Goal: Task Accomplishment & Management: Complete application form

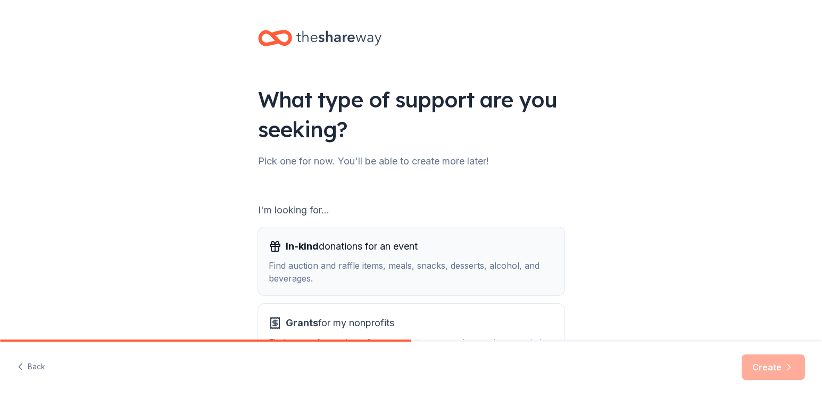
click at [299, 247] on span "In-kind" at bounding box center [302, 246] width 33 height 11
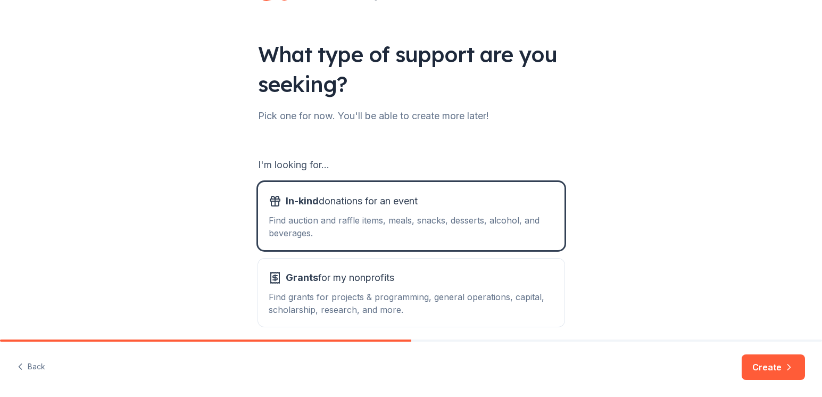
scroll to position [90, 0]
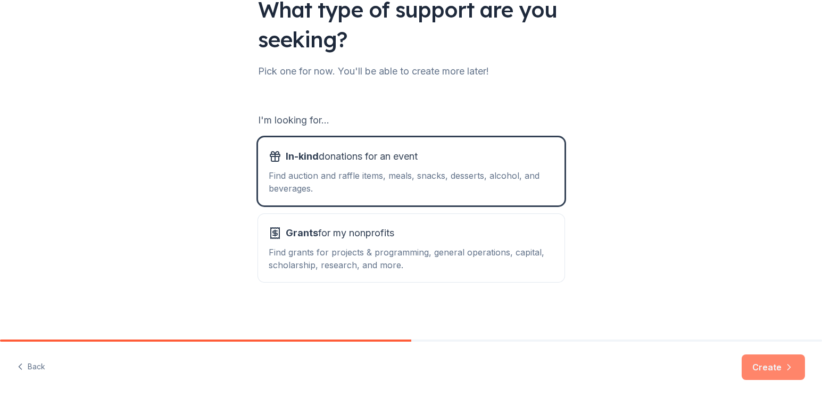
click at [777, 361] on button "Create" at bounding box center [773, 367] width 63 height 26
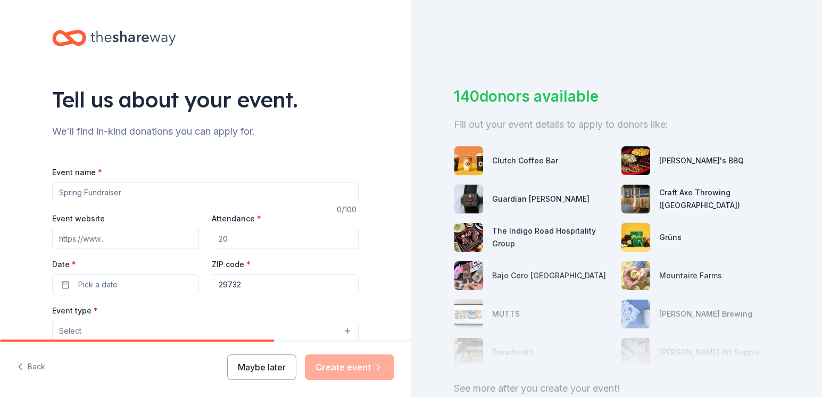
click at [116, 193] on input "Event name *" at bounding box center [205, 192] width 306 height 21
drag, startPoint x: 233, startPoint y: 241, endPoint x: 256, endPoint y: 238, distance: 24.1
click at [233, 241] on input "Attendance *" at bounding box center [285, 238] width 147 height 21
type input "60"
click at [100, 242] on input "Event website" at bounding box center [125, 238] width 147 height 21
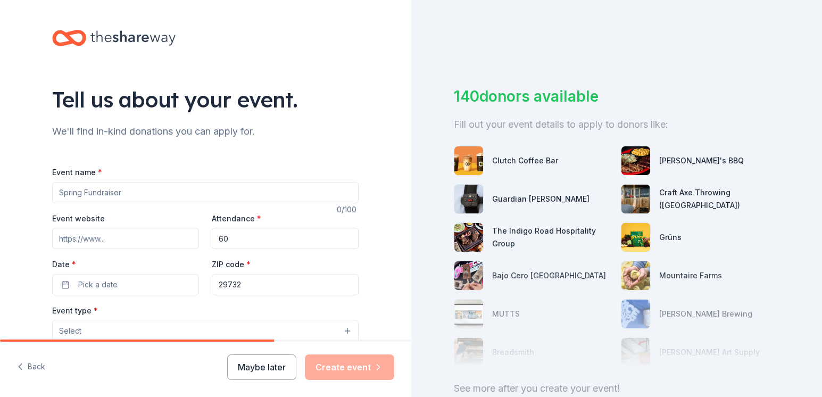
drag, startPoint x: 258, startPoint y: 285, endPoint x: 259, endPoint y: 291, distance: 5.9
click at [258, 285] on input "29732" at bounding box center [285, 284] width 147 height 21
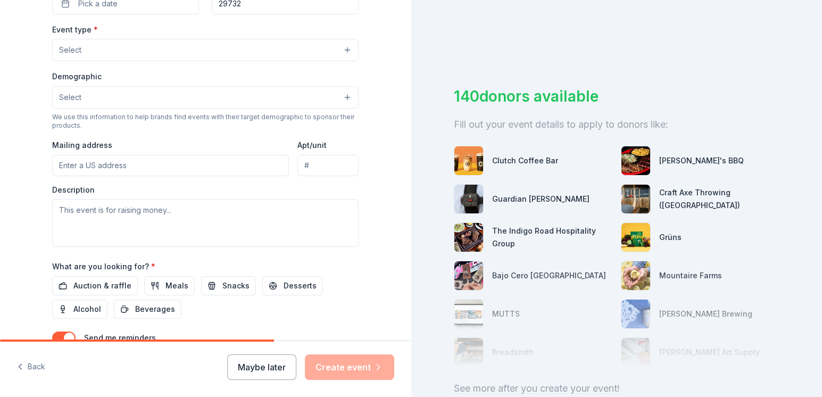
scroll to position [369, 0]
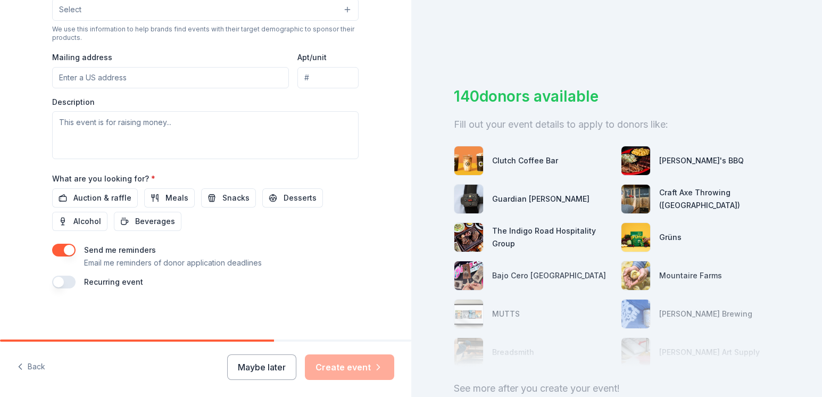
click at [60, 281] on button "button" at bounding box center [63, 282] width 23 height 13
click at [139, 315] on button "September 2026" at bounding box center [111, 313] width 55 height 21
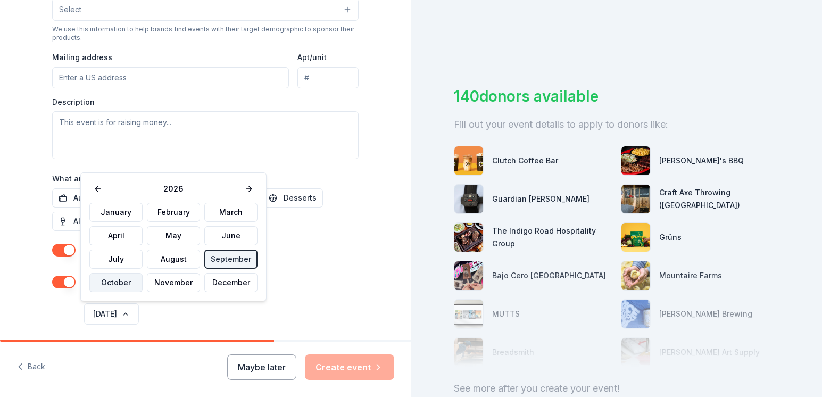
click at [121, 284] on button "October" at bounding box center [115, 282] width 53 height 19
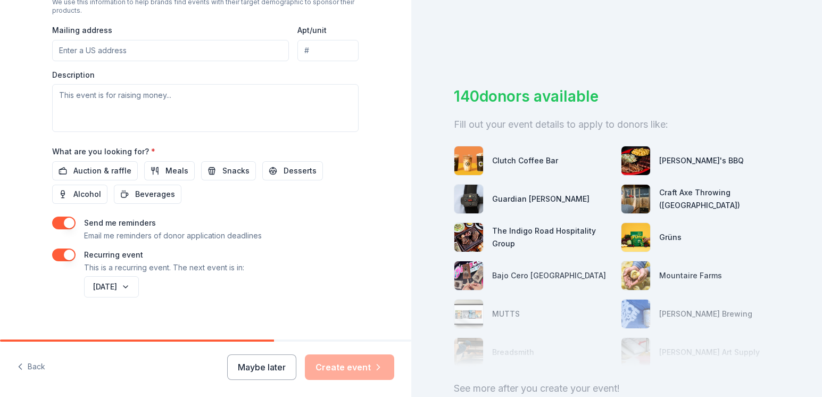
scroll to position [407, 0]
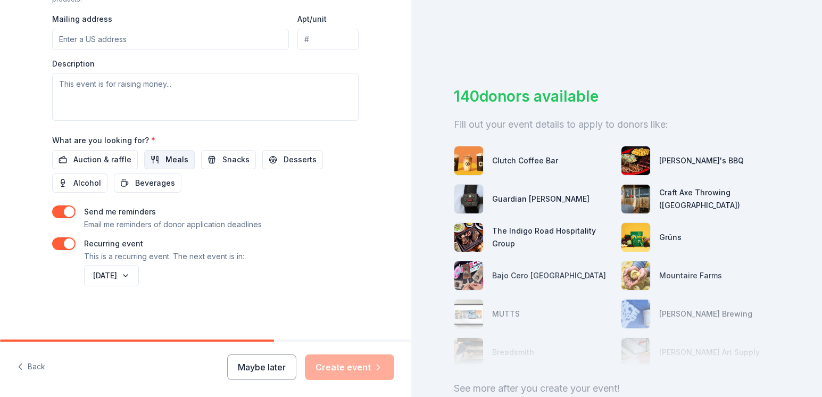
click at [168, 157] on span "Meals" at bounding box center [176, 159] width 23 height 13
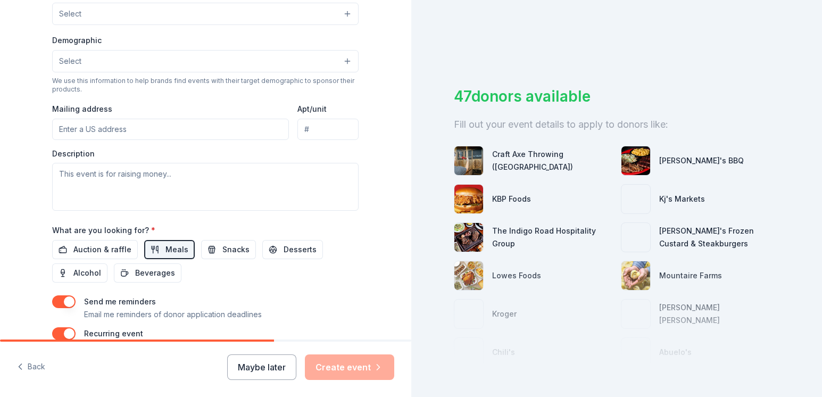
scroll to position [301, 0]
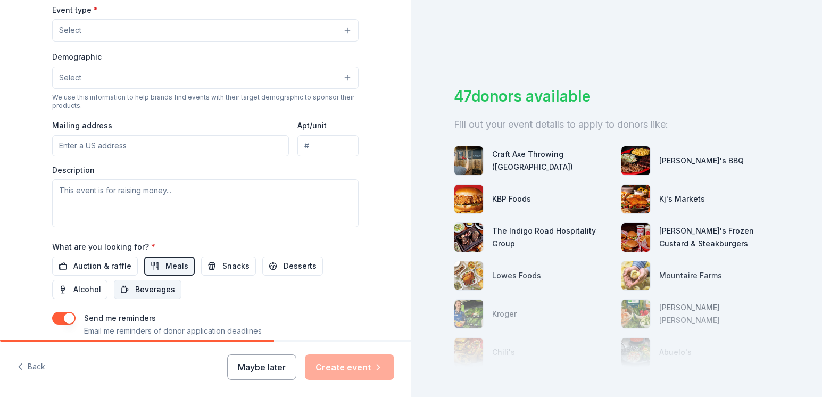
click at [148, 285] on span "Beverages" at bounding box center [155, 289] width 40 height 13
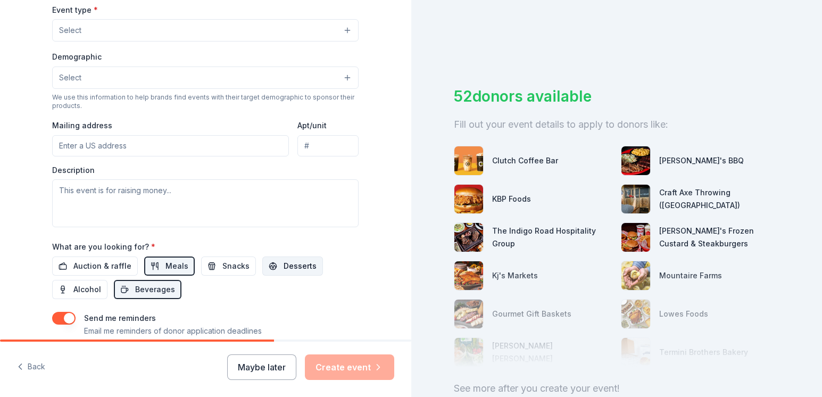
click at [285, 261] on span "Desserts" at bounding box center [300, 266] width 33 height 13
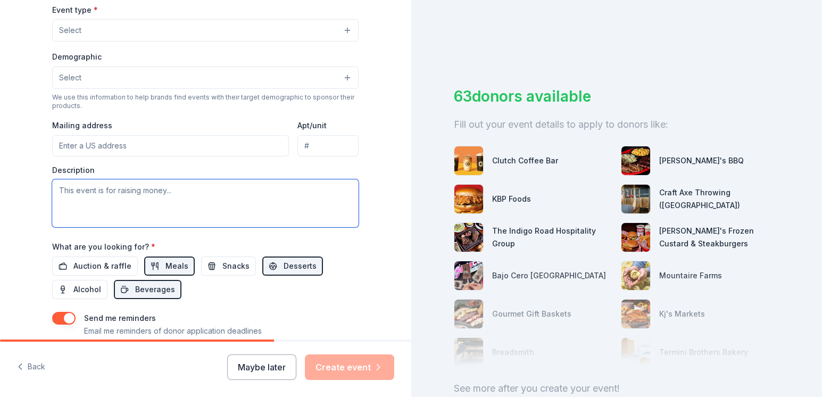
click at [71, 192] on textarea at bounding box center [205, 203] width 306 height 48
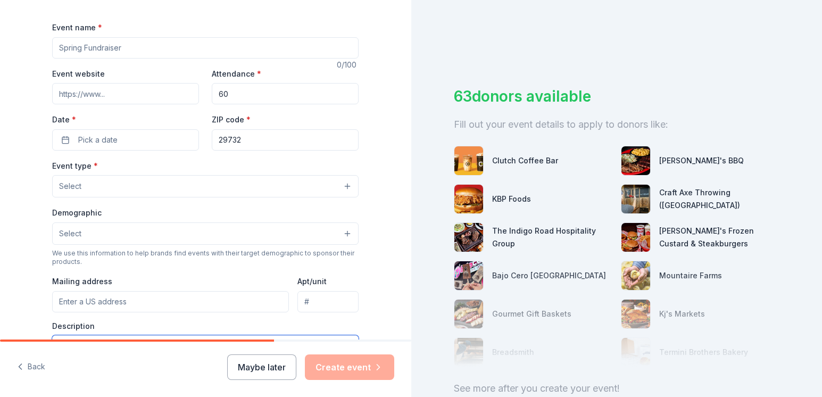
scroll to position [88, 0]
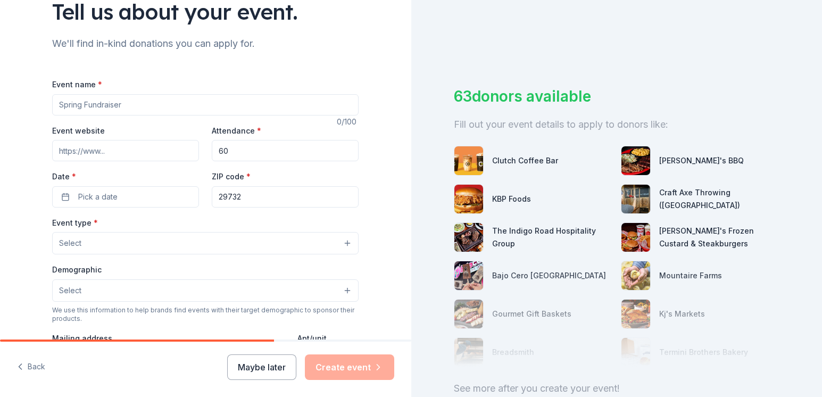
type textarea "This event is to feed the homeless folks in Rock Hill, SC"
click at [128, 106] on input "Event name *" at bounding box center [205, 104] width 306 height 21
type input "N"
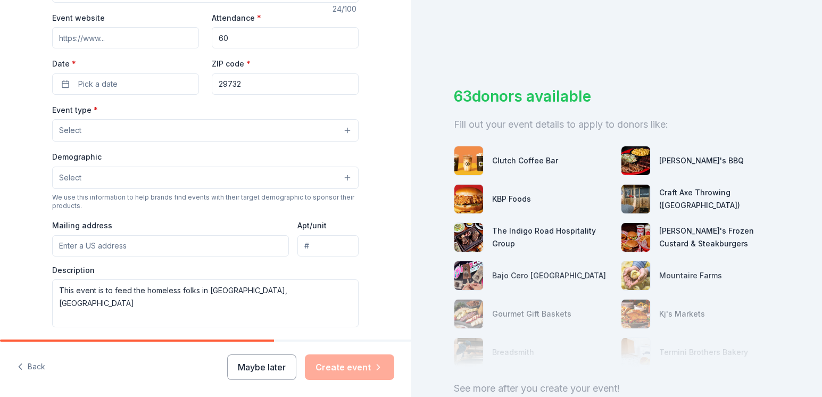
scroll to position [194, 0]
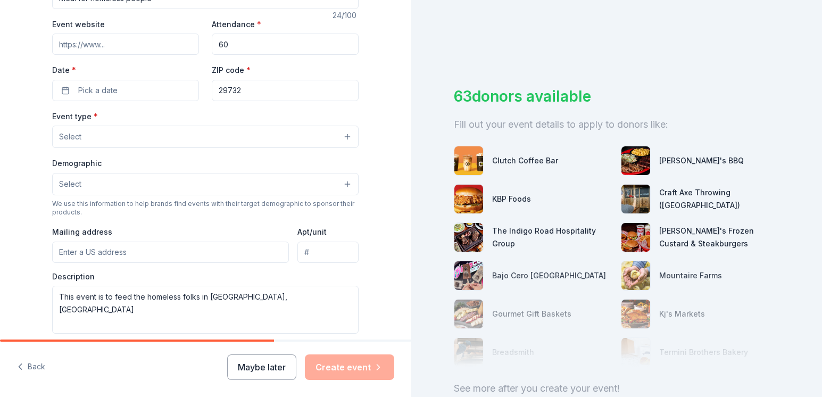
type input "Meal for homeless people"
click at [121, 181] on button "Select" at bounding box center [205, 184] width 306 height 22
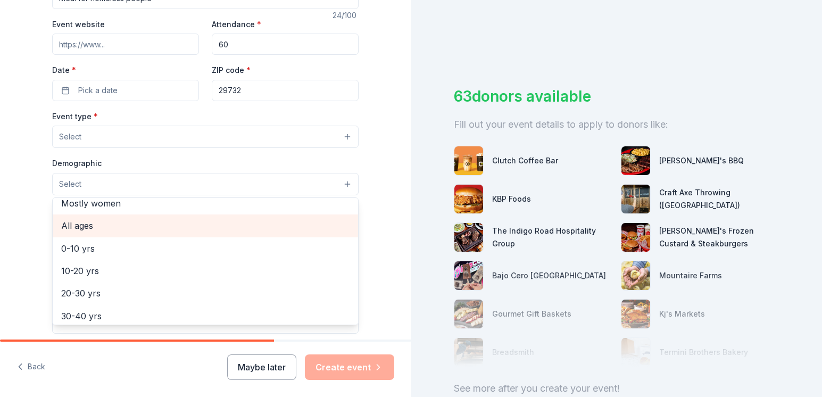
scroll to position [0, 0]
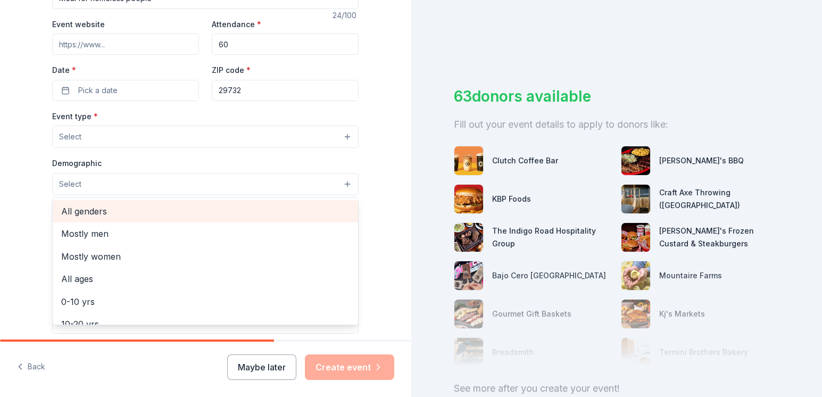
click at [90, 212] on span "All genders" at bounding box center [205, 211] width 288 height 14
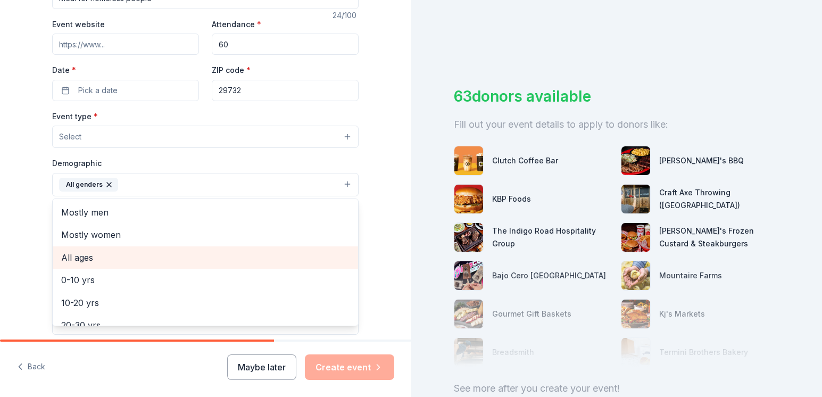
click at [79, 252] on span "All ages" at bounding box center [205, 258] width 288 height 14
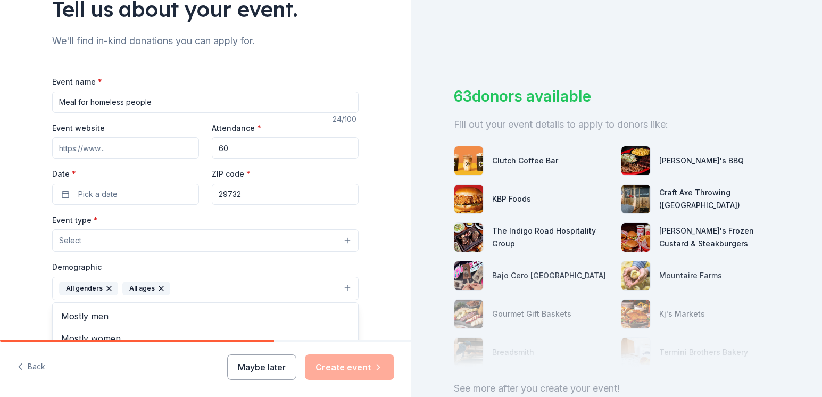
scroll to position [88, 0]
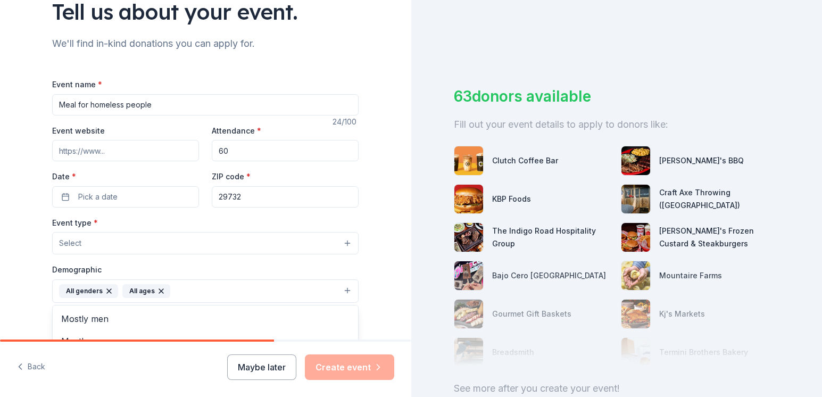
click at [61, 194] on div "Event name * Meal for homeless people 24 /100 Event website Attendance * 60 Dat…" at bounding box center [205, 343] width 306 height 531
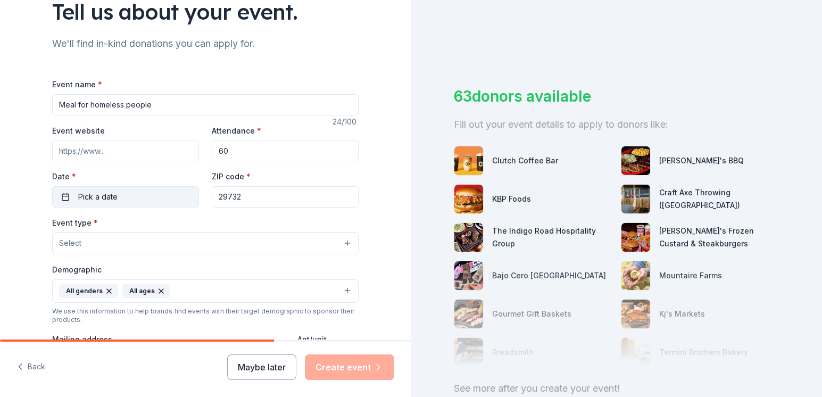
click at [113, 193] on span "Pick a date" at bounding box center [97, 196] width 39 height 13
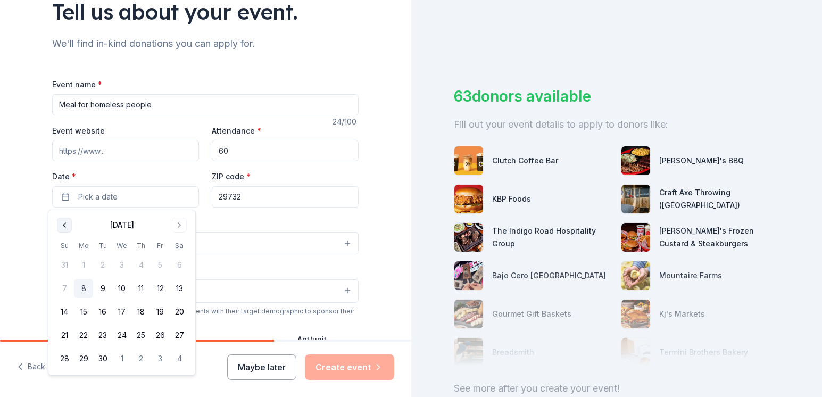
click at [65, 225] on button "Go to previous month" at bounding box center [64, 225] width 15 height 15
click at [179, 225] on button "Go to next month" at bounding box center [179, 225] width 15 height 15
click at [84, 288] on button "6" at bounding box center [83, 288] width 19 height 19
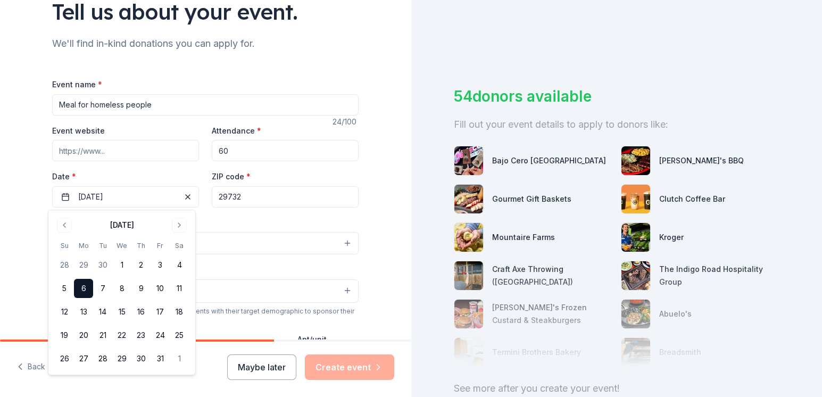
click at [266, 201] on input "29732" at bounding box center [285, 196] width 147 height 21
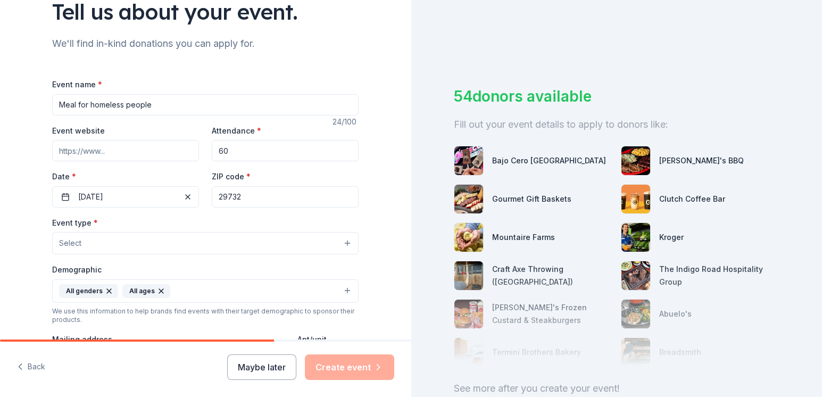
click at [89, 239] on button "Select" at bounding box center [205, 243] width 306 height 22
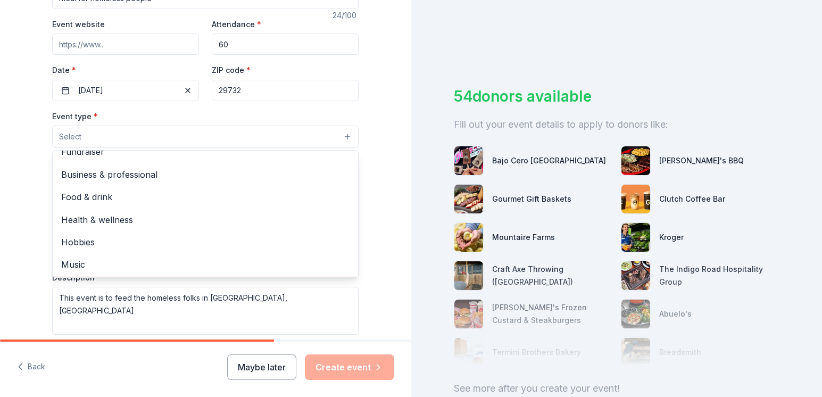
scroll to position [0, 0]
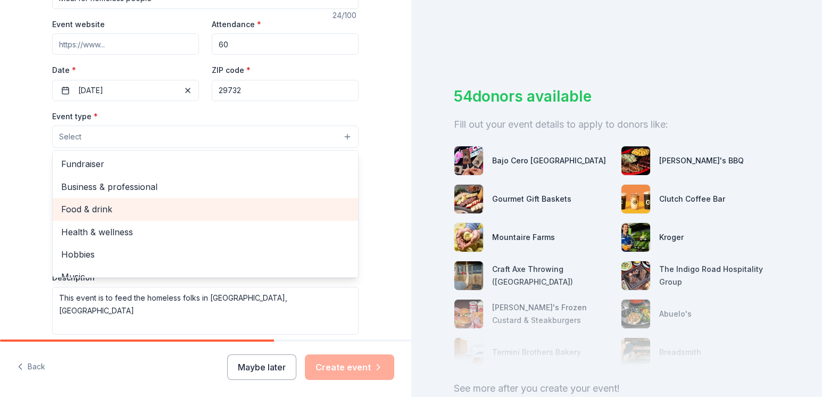
click at [95, 209] on span "Food & drink" at bounding box center [205, 209] width 288 height 14
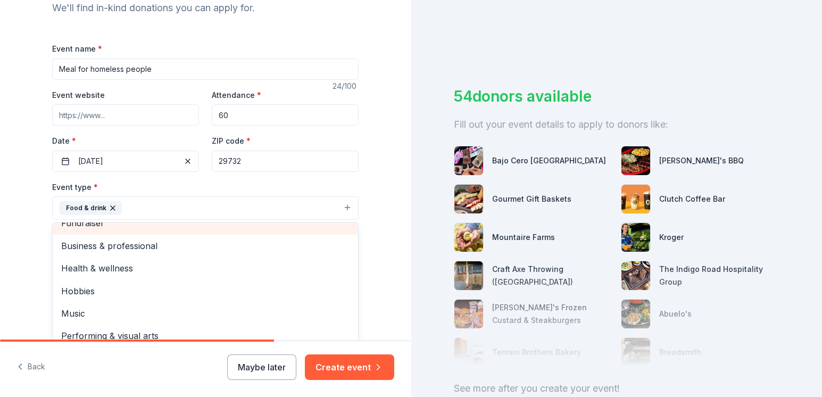
scroll to position [90, 0]
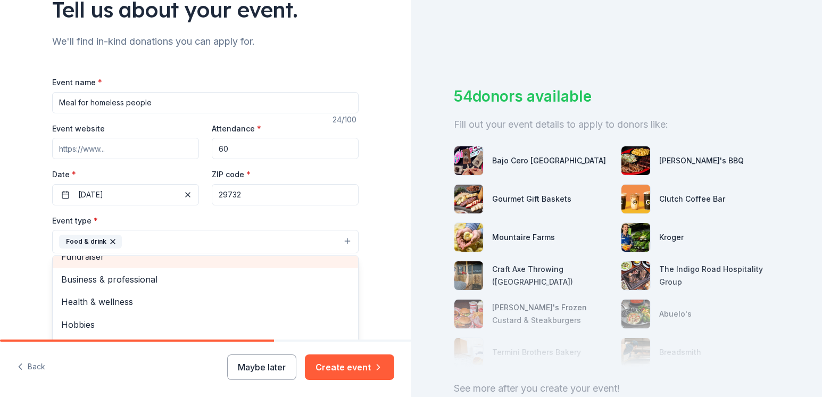
click at [99, 150] on div "Event name * Meal for homeless people 24 /100 Event website Attendance * 60 Dat…" at bounding box center [205, 342] width 306 height 532
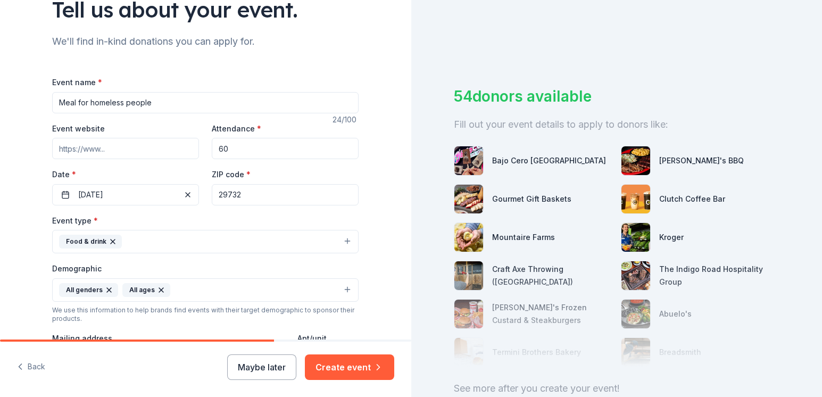
click at [105, 145] on input "Event website" at bounding box center [125, 148] width 147 height 21
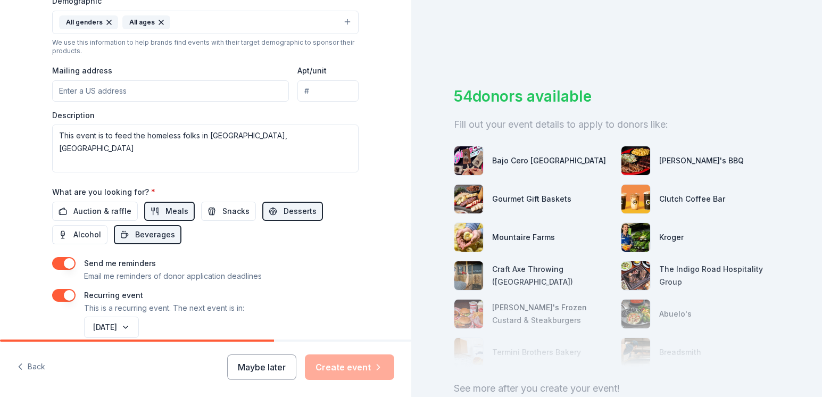
scroll to position [387, 0]
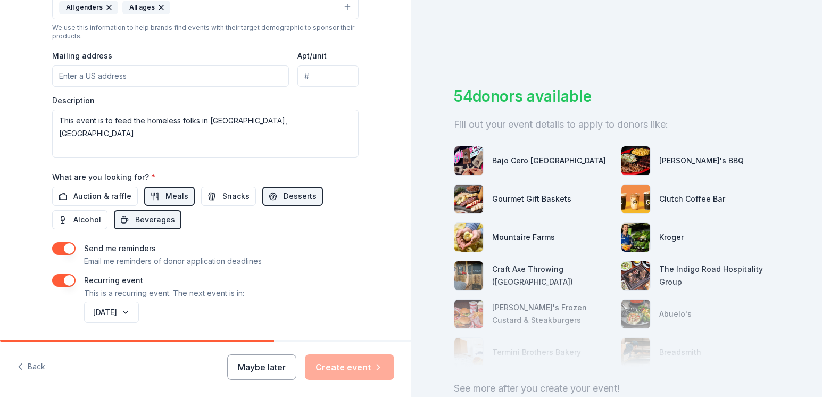
click at [361, 367] on div "Maybe later Create event" at bounding box center [310, 367] width 167 height 26
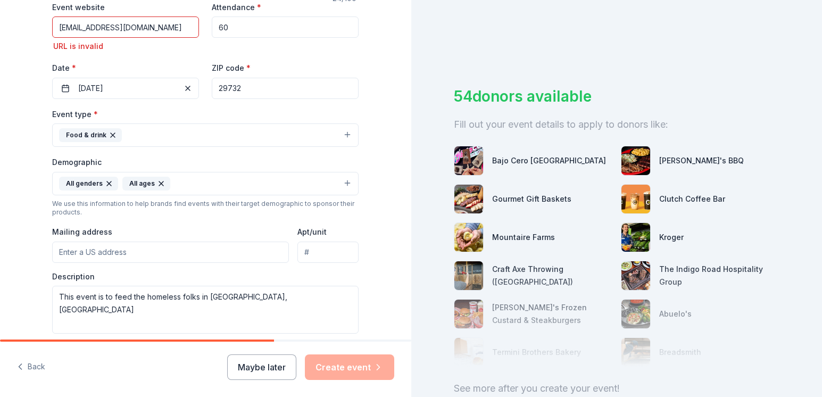
scroll to position [0, 0]
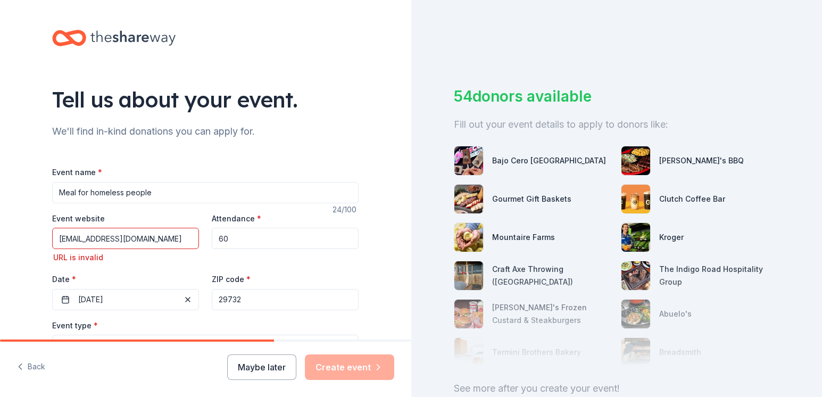
click at [135, 236] on input "kelheck1@aol.com" at bounding box center [125, 238] width 147 height 21
type input "k"
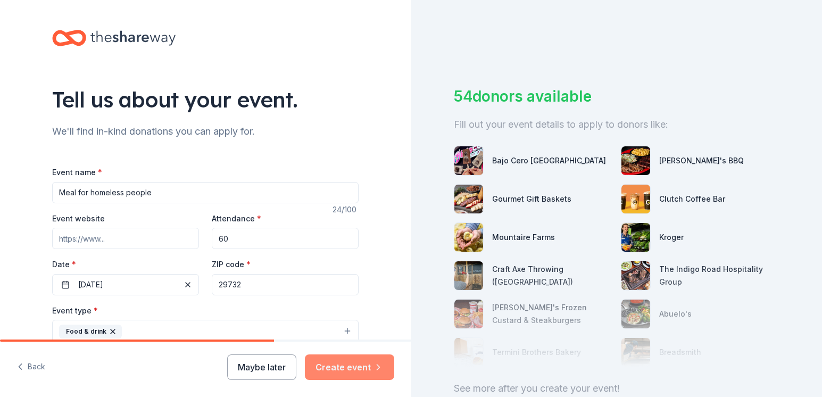
click at [343, 366] on button "Create event" at bounding box center [349, 367] width 89 height 26
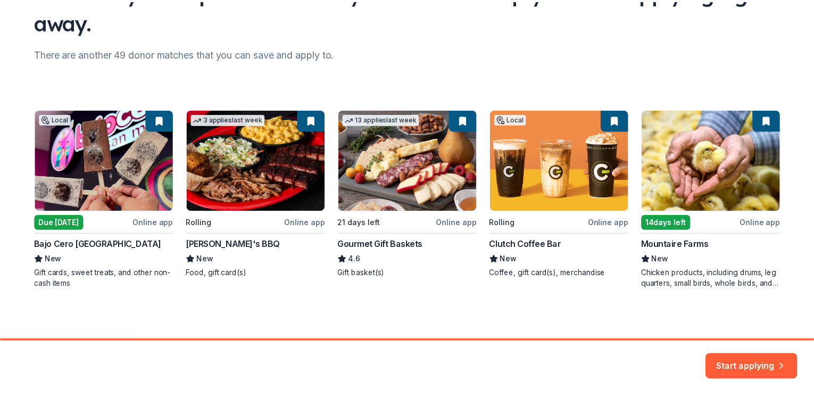
scroll to position [108, 0]
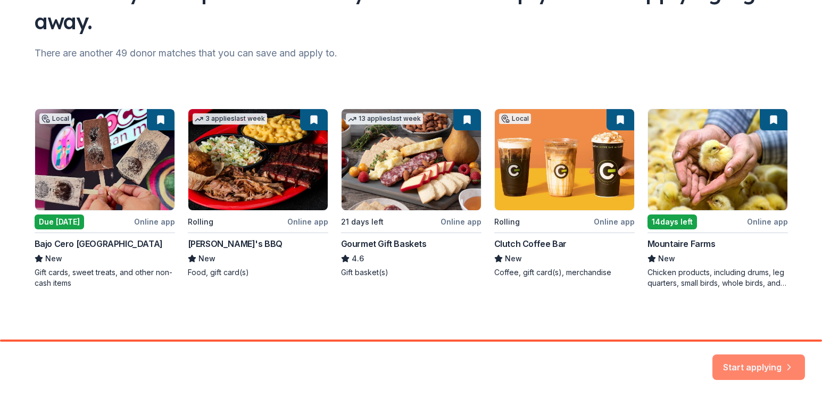
click at [744, 359] on button "Start applying" at bounding box center [758, 361] width 93 height 26
click at [243, 181] on div "Local Due today Online app Bajo Cero San Marcos Rock Hill New Gift cards, sweet…" at bounding box center [411, 199] width 753 height 180
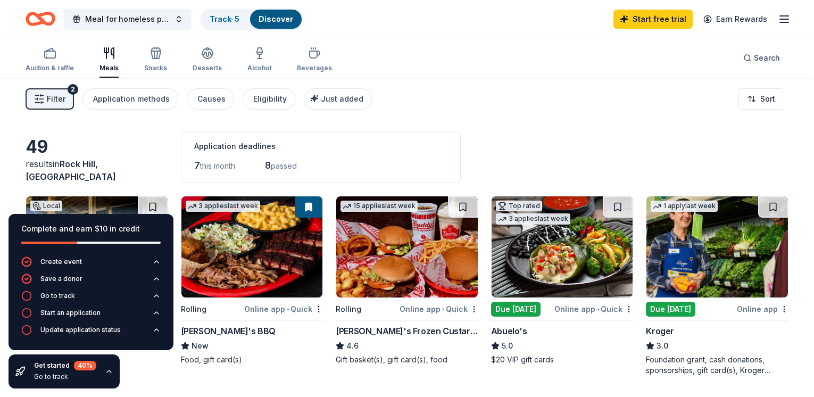
click at [253, 271] on img at bounding box center [252, 246] width 142 height 101
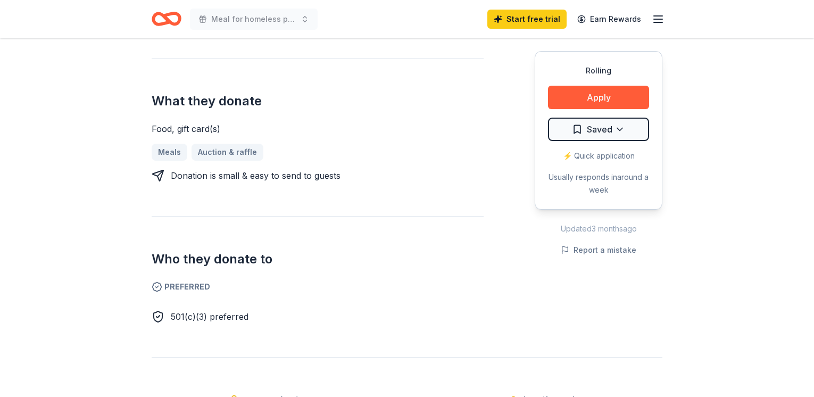
scroll to position [372, 0]
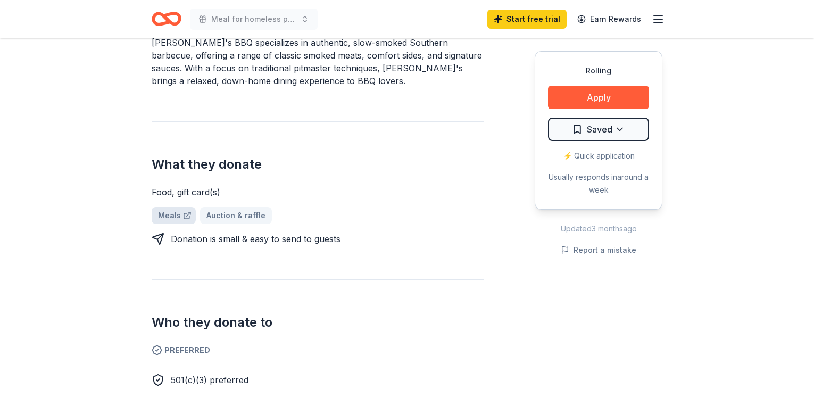
click at [168, 207] on link "Meals" at bounding box center [174, 215] width 44 height 17
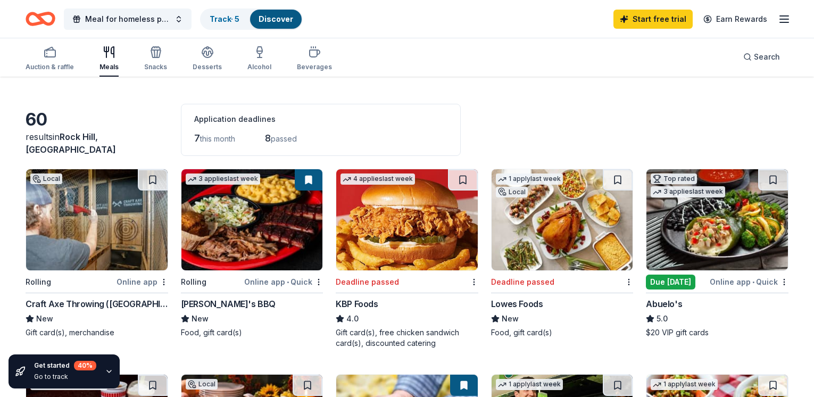
scroll to position [53, 0]
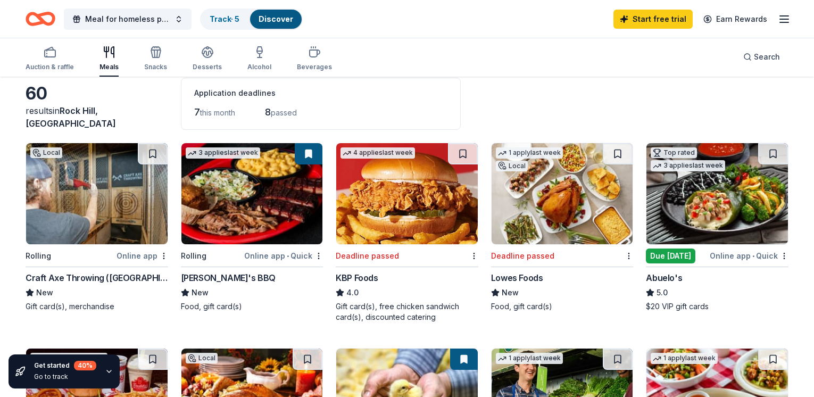
click at [272, 255] on div "Online app • Quick" at bounding box center [283, 255] width 79 height 13
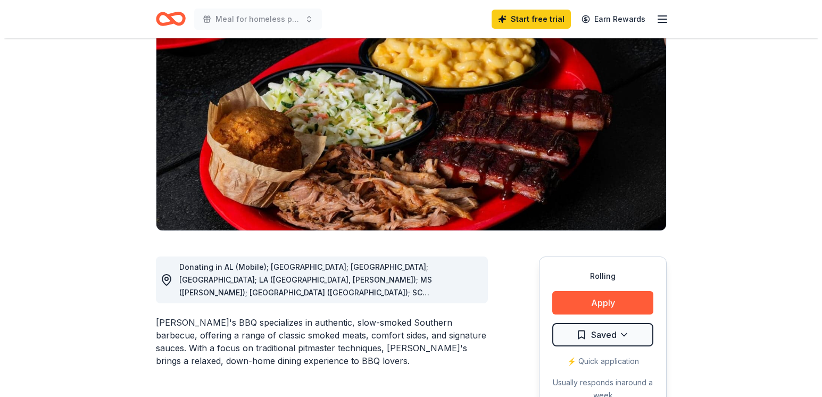
scroll to position [160, 0]
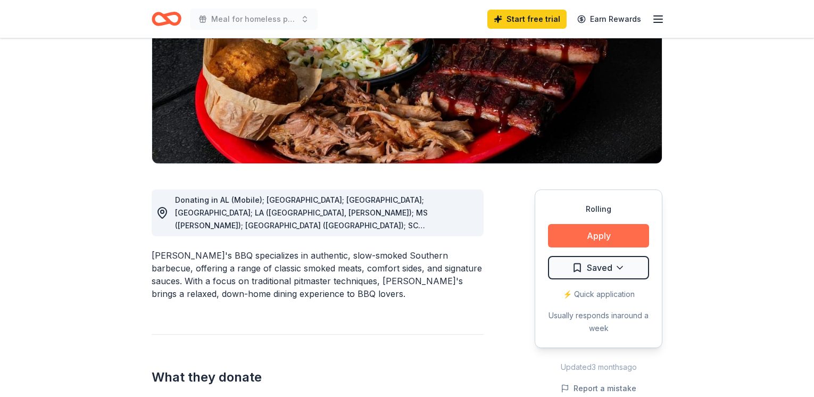
click at [603, 227] on button "Apply" at bounding box center [598, 235] width 101 height 23
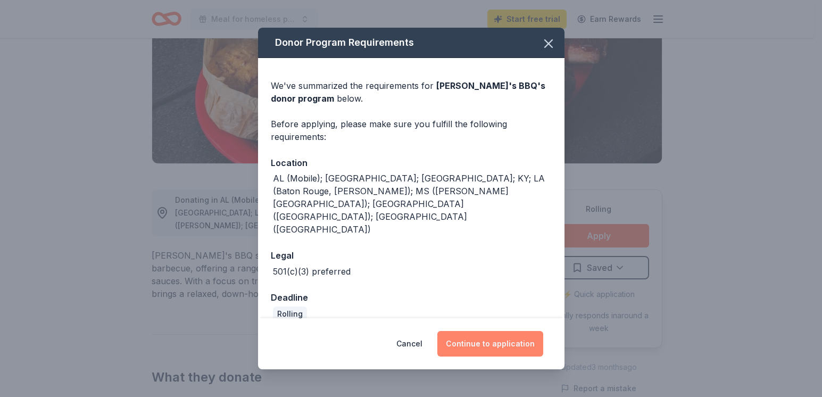
click at [485, 331] on button "Continue to application" at bounding box center [490, 344] width 106 height 26
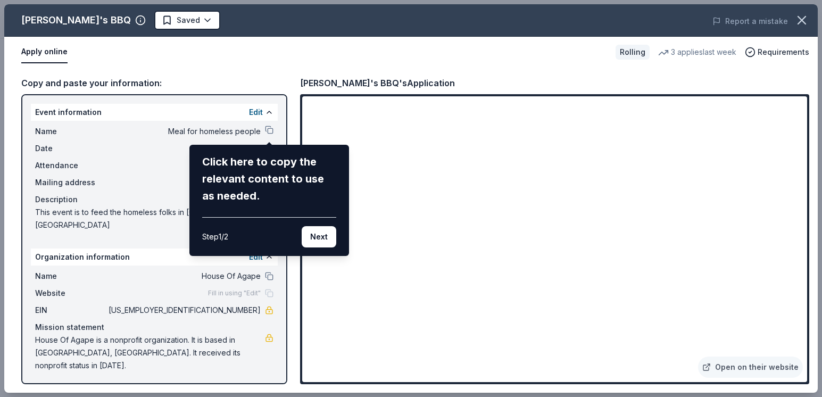
drag, startPoint x: 322, startPoint y: 237, endPoint x: 332, endPoint y: 235, distance: 10.2
click at [322, 237] on button "Next" at bounding box center [319, 236] width 35 height 21
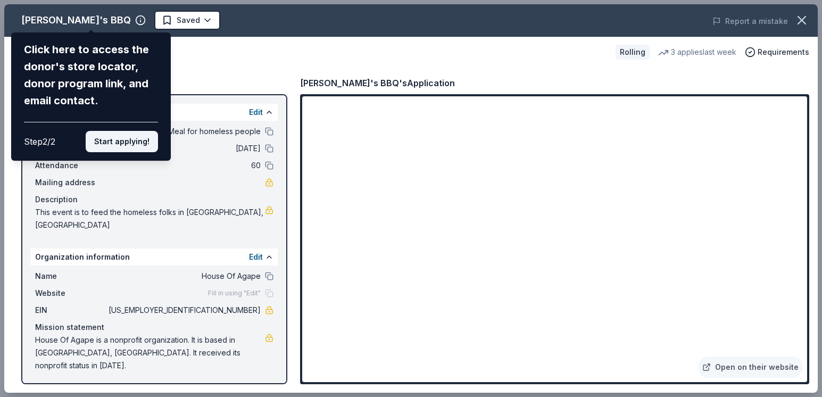
click at [130, 141] on button "Start applying!" at bounding box center [122, 141] width 72 height 21
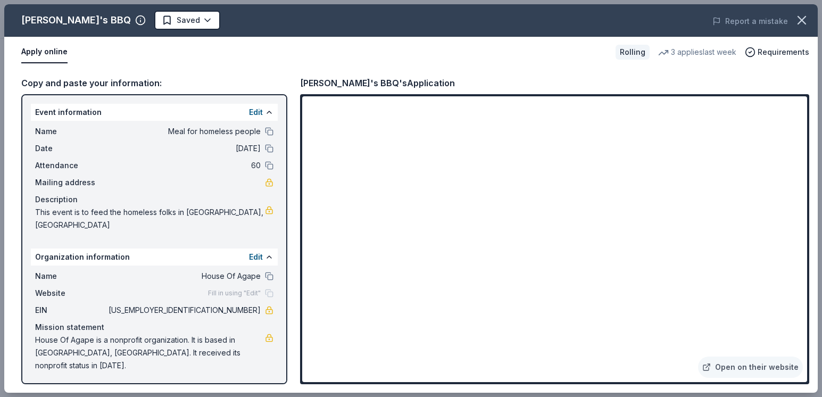
click at [263, 111] on div "Edit" at bounding box center [261, 112] width 24 height 13
click at [254, 110] on button "Edit" at bounding box center [256, 112] width 14 height 13
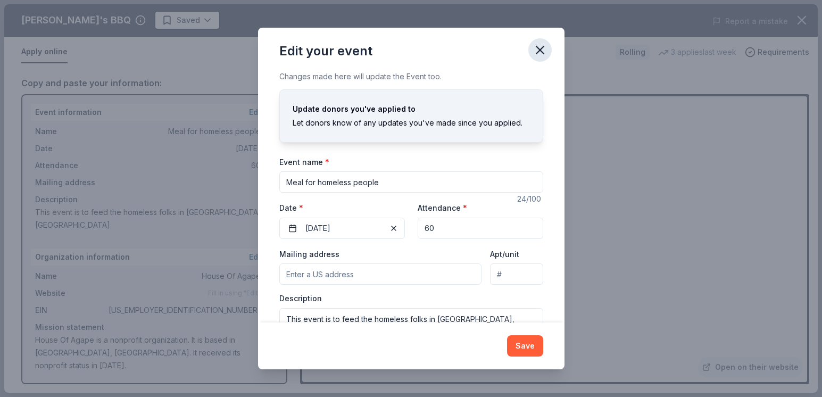
click at [541, 48] on icon "button" at bounding box center [540, 50] width 15 height 15
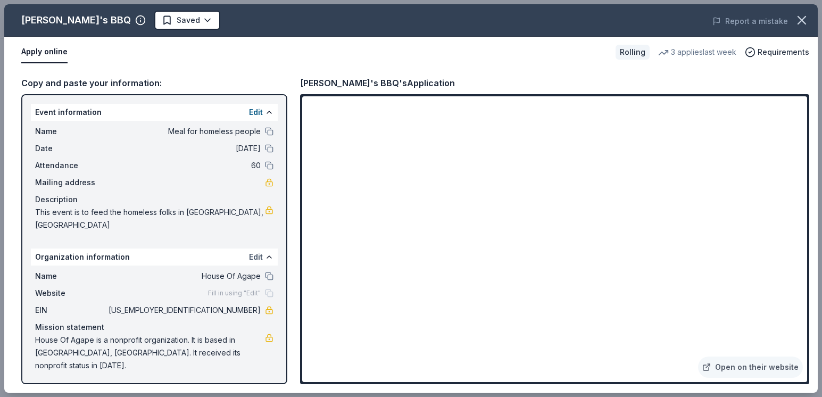
click at [251, 251] on button "Edit" at bounding box center [256, 257] width 14 height 13
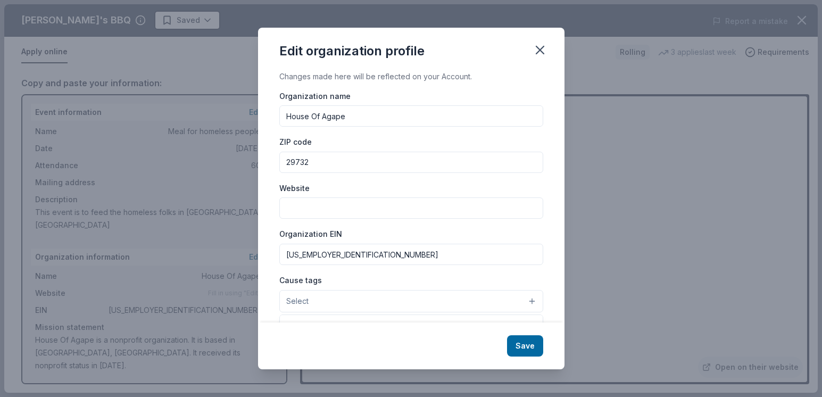
click at [312, 298] on button "Select" at bounding box center [411, 301] width 264 height 22
click at [524, 300] on button "Select" at bounding box center [411, 301] width 264 height 22
click at [331, 297] on button "Select" at bounding box center [411, 301] width 264 height 22
click at [310, 202] on div "Organization name House Of Agape ZIP code 29732 Website Organization EIN 47-188…" at bounding box center [411, 249] width 264 height 320
click at [308, 210] on input "Website" at bounding box center [411, 207] width 264 height 21
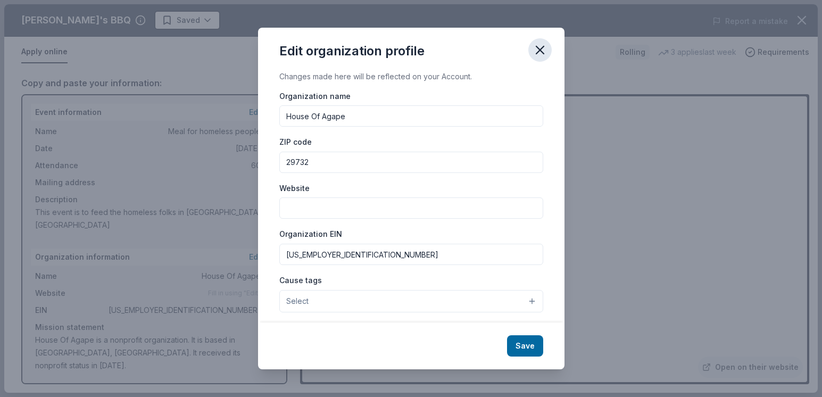
click at [542, 49] on icon "button" at bounding box center [540, 50] width 15 height 15
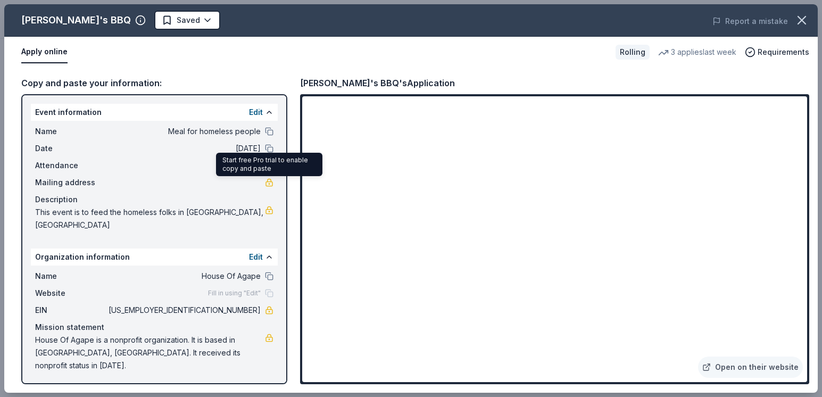
click at [269, 180] on link at bounding box center [269, 182] width 9 height 9
click at [85, 180] on span "Mailing address" at bounding box center [70, 182] width 71 height 13
click at [262, 108] on button "Edit" at bounding box center [256, 112] width 14 height 13
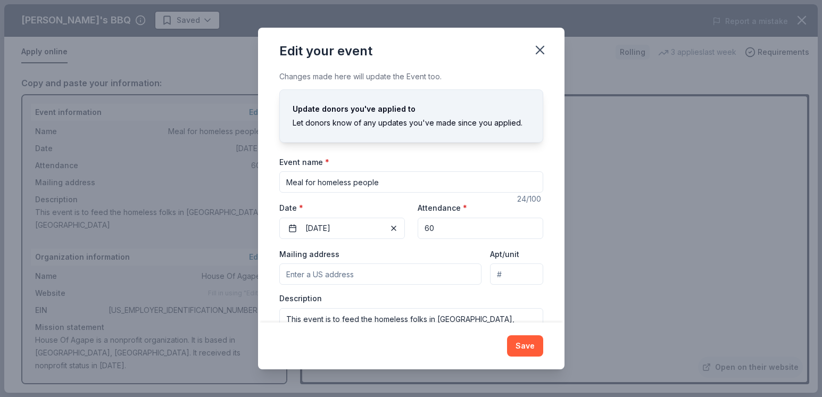
click at [316, 275] on input "Mailing address" at bounding box center [380, 273] width 203 height 21
drag, startPoint x: 353, startPoint y: 11, endPoint x: 326, endPoint y: 272, distance: 262.7
click at [326, 272] on input "Mailing address" at bounding box center [380, 273] width 203 height 21
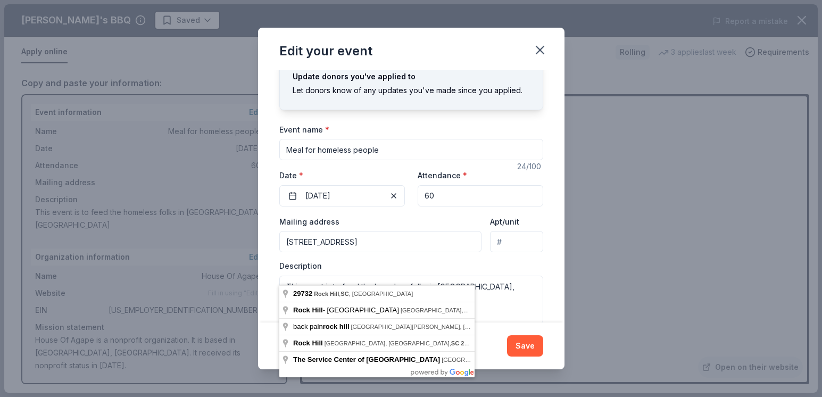
scroll to position [50, 0]
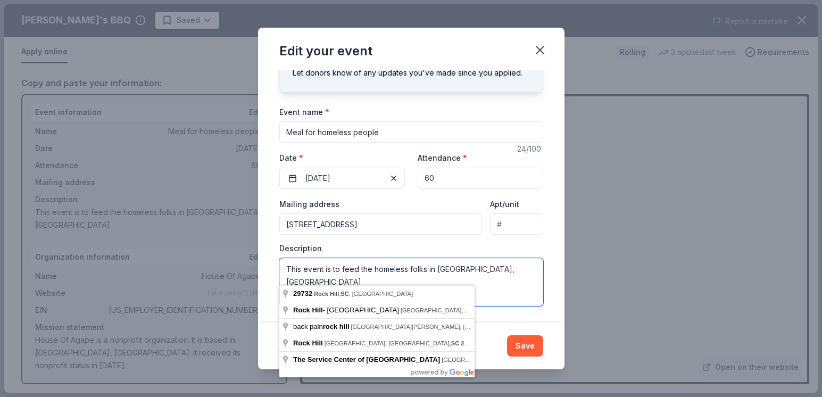
click at [505, 271] on textarea "This event is to feed the homeless folks in Rock Hill, SC" at bounding box center [411, 282] width 264 height 48
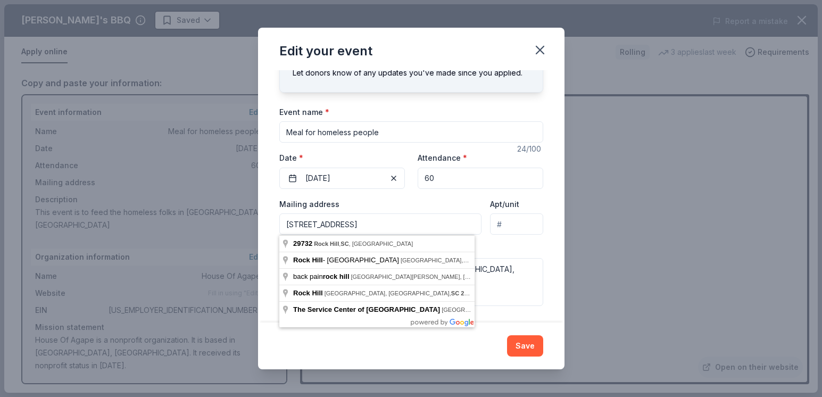
click at [313, 223] on input "PO Box37473 Rock Hill, SC 29732" at bounding box center [380, 223] width 203 height 21
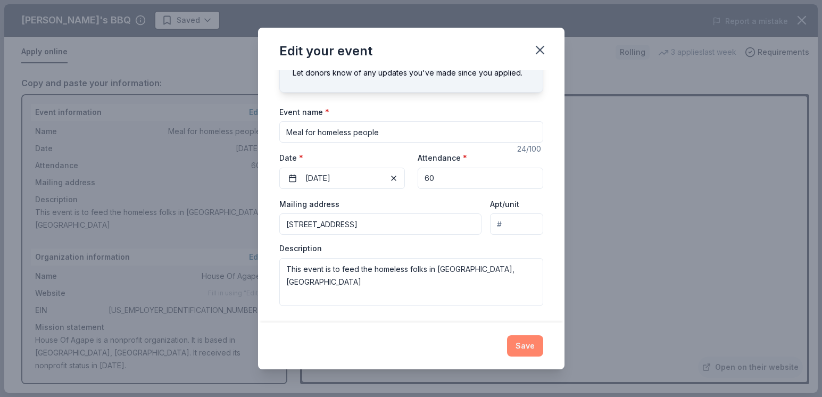
type input "PO Box 37473 Rock Hill, SC 29732"
click at [520, 341] on button "Save" at bounding box center [525, 345] width 36 height 21
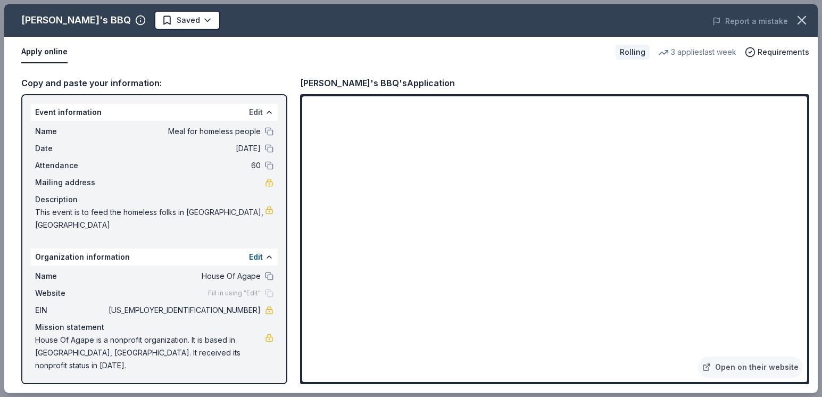
click at [256, 111] on button "Edit" at bounding box center [256, 112] width 14 height 13
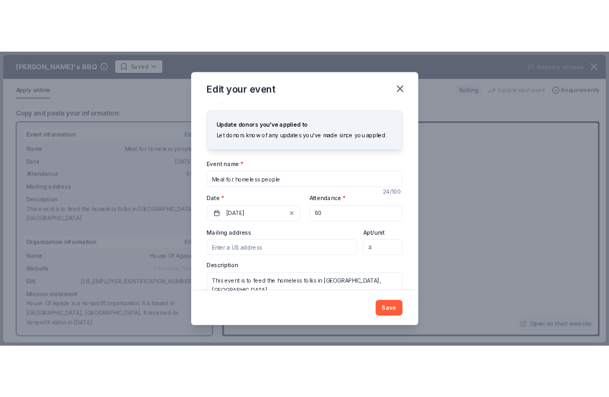
scroll to position [0, 0]
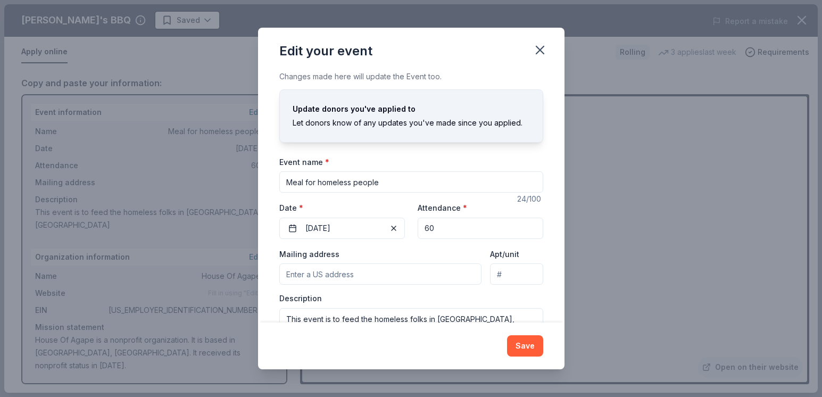
click at [540, 45] on icon "button" at bounding box center [540, 50] width 15 height 15
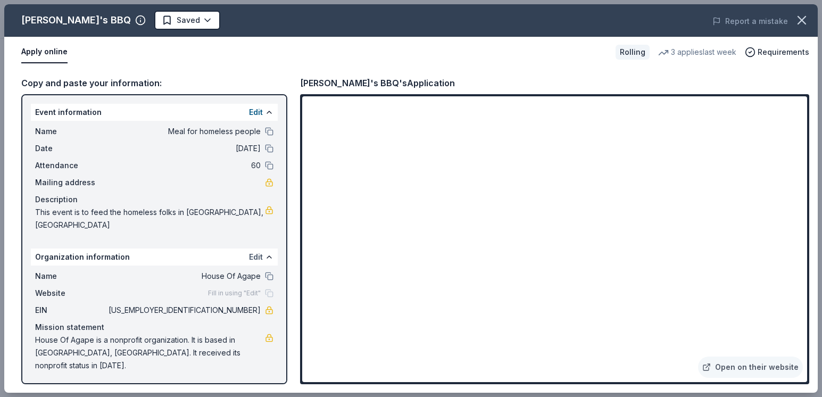
click at [255, 251] on button "Edit" at bounding box center [256, 257] width 14 height 13
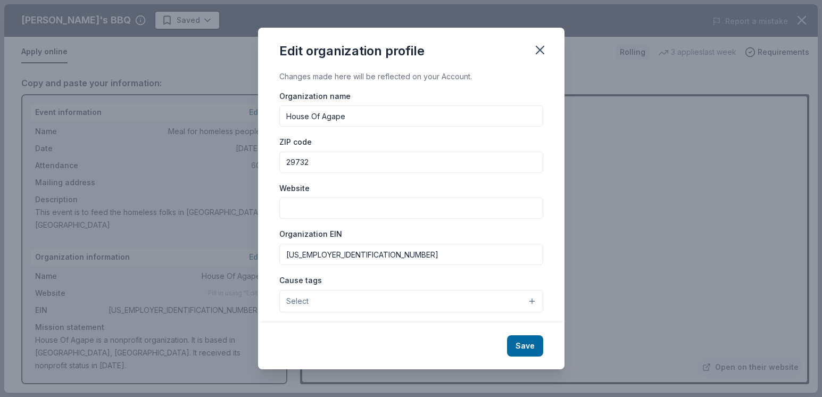
click at [310, 205] on input "Website" at bounding box center [411, 207] width 264 height 21
type input "houseofagape.rh@gmail.com"
click at [526, 344] on button "Save" at bounding box center [525, 345] width 36 height 21
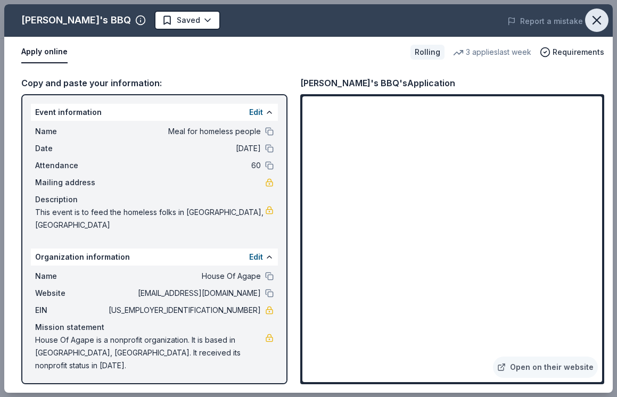
click at [595, 19] on icon "button" at bounding box center [596, 19] width 7 height 7
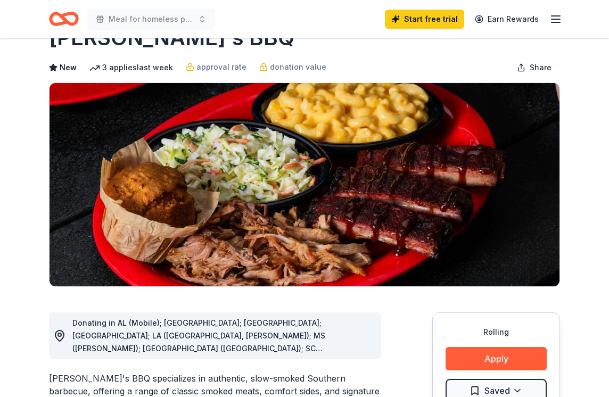
scroll to position [36, 0]
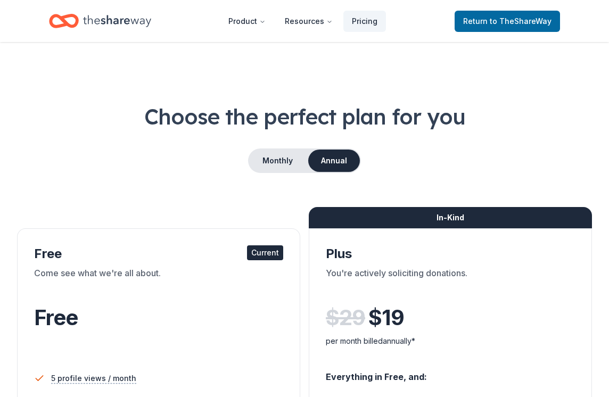
click at [254, 251] on div "Current" at bounding box center [265, 252] width 36 height 15
click at [283, 158] on button "Monthly" at bounding box center [277, 161] width 57 height 22
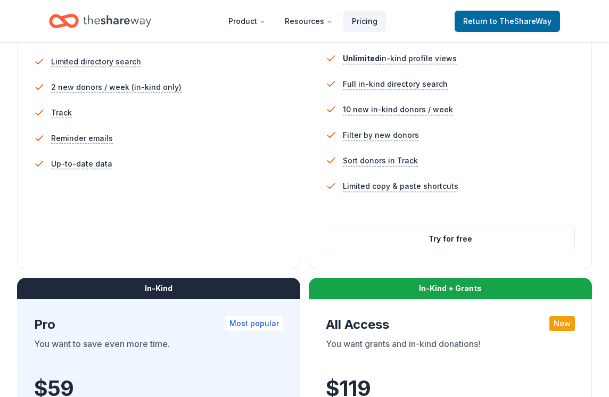
scroll to position [319, 0]
